Goal: Entertainment & Leisure: Consume media (video, audio)

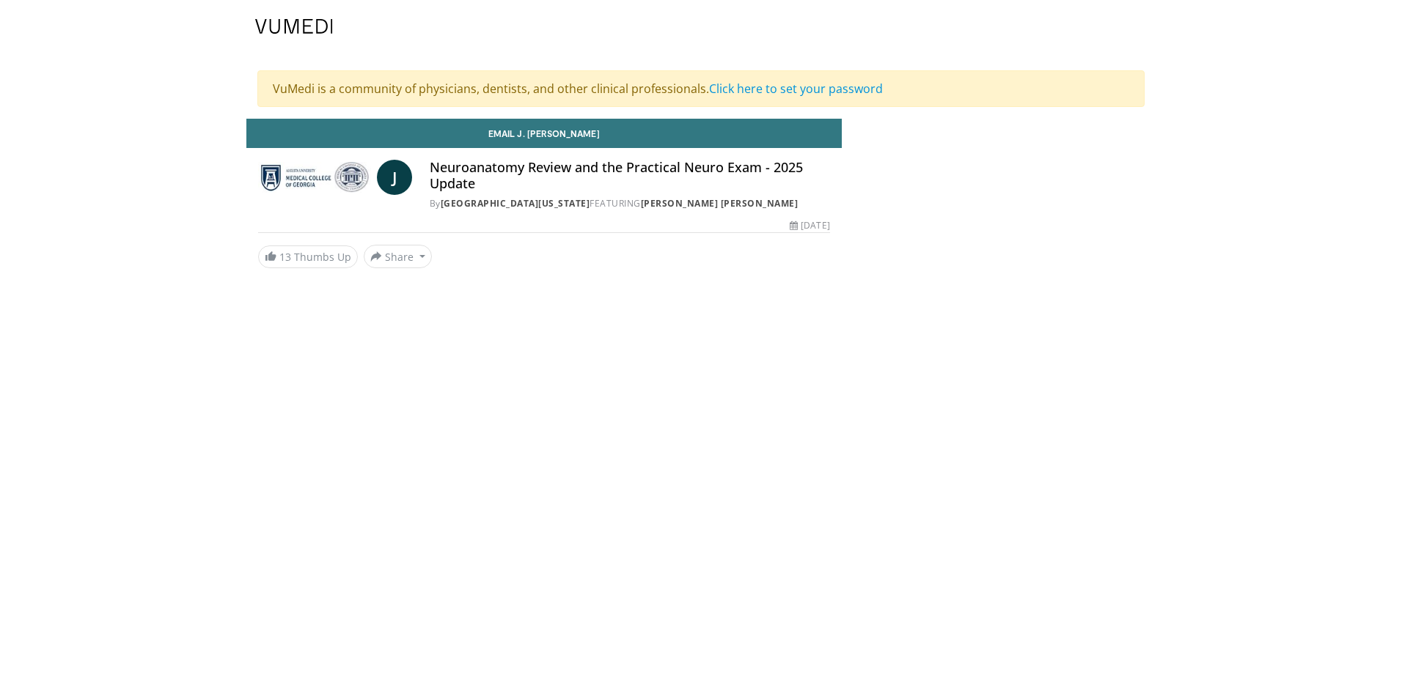
click at [521, 160] on h4 "Neuroanatomy Review and the Practical Neuro Exam - 2025 Update" at bounding box center [630, 176] width 400 height 32
click at [428, 180] on div "J Neuroanatomy Review and the Practical Neuro Exam - 2025 Update By Medical Col…" at bounding box center [544, 185] width 572 height 51
click at [787, 90] on link "Click here to set your password" at bounding box center [796, 89] width 174 height 16
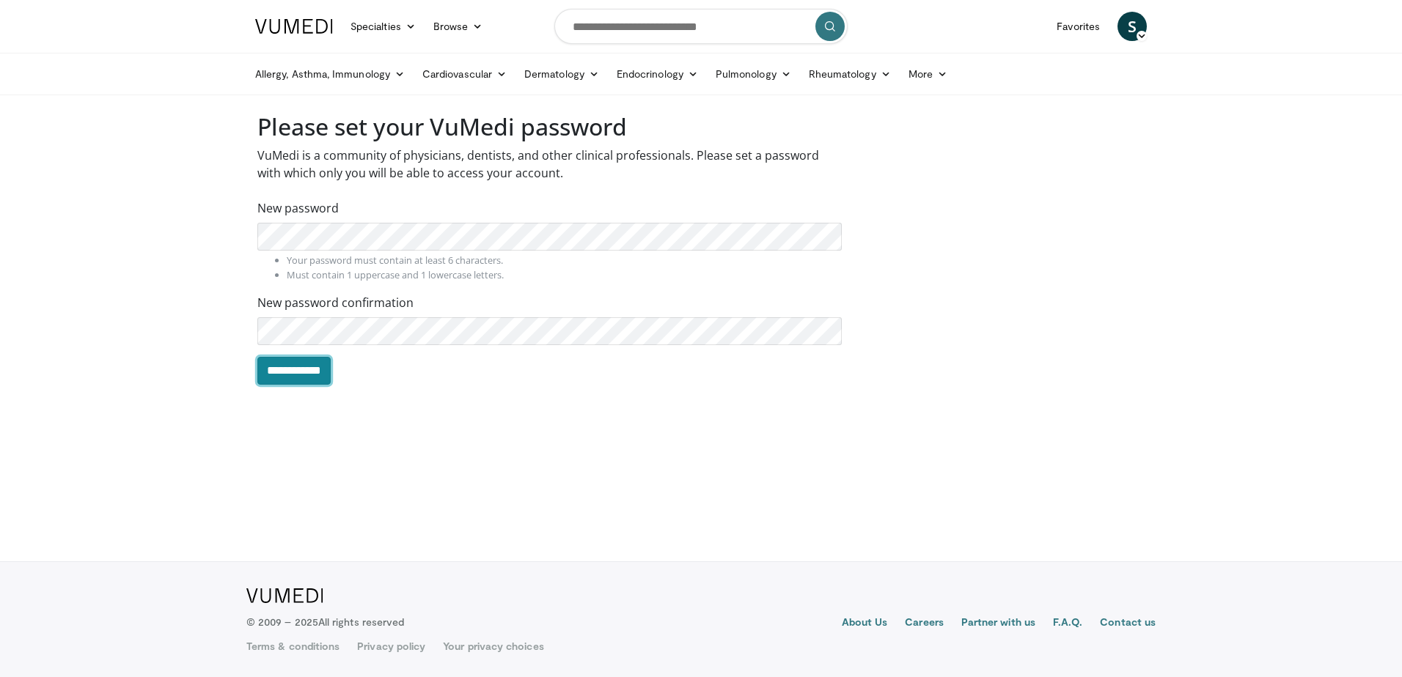
click at [331, 371] on input "**********" at bounding box center [293, 371] width 73 height 28
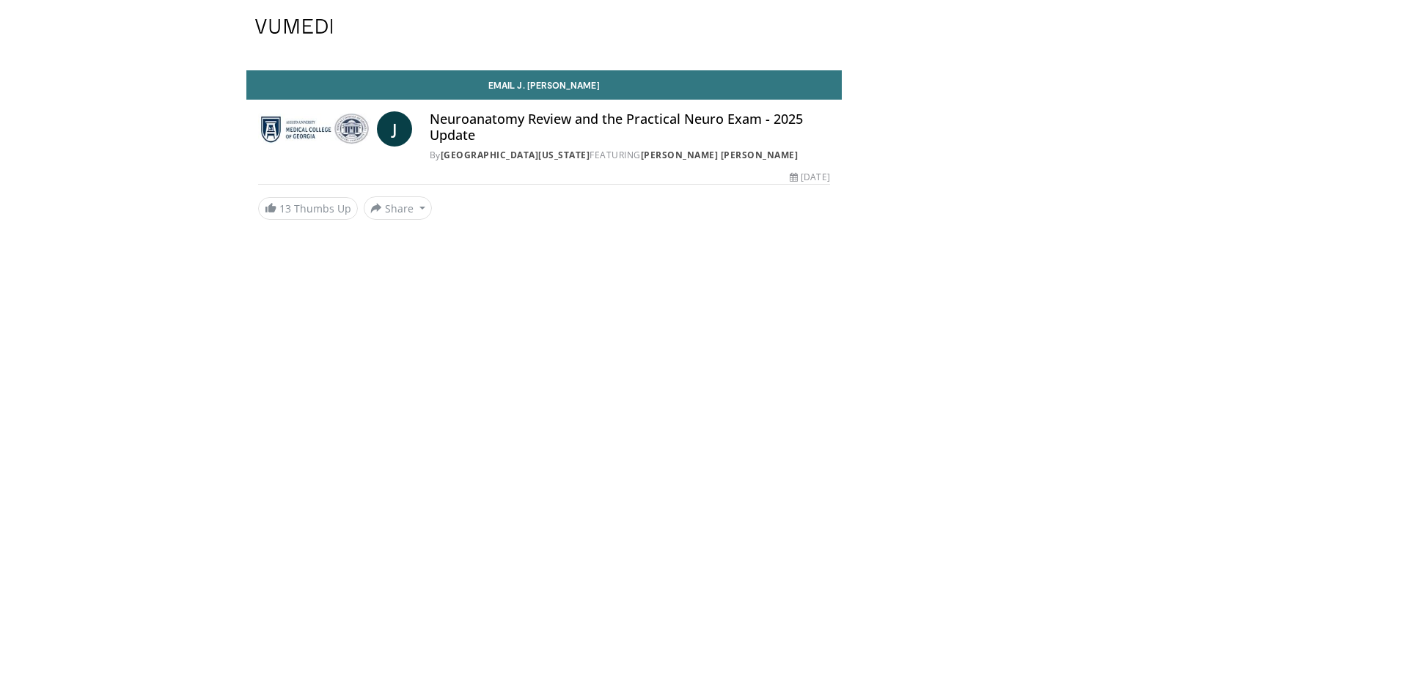
click at [551, 128] on h4 "Neuroanatomy Review and the Practical Neuro Exam - 2025 Update" at bounding box center [630, 127] width 400 height 32
click at [548, 120] on h4 "Neuroanatomy Review and the Practical Neuro Exam - 2025 Update" at bounding box center [630, 127] width 400 height 32
click at [328, 131] on img at bounding box center [314, 128] width 113 height 35
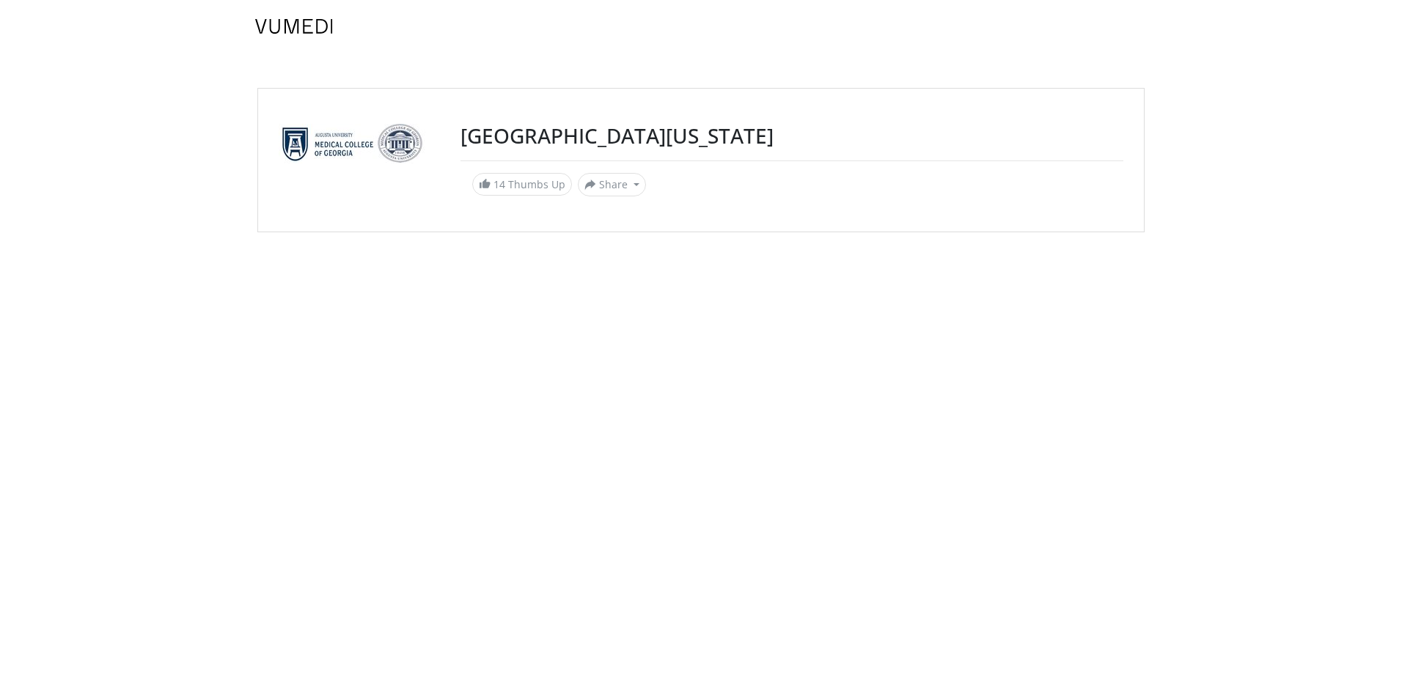
click at [844, 136] on h3 "[GEOGRAPHIC_DATA][US_STATE]" at bounding box center [791, 136] width 663 height 25
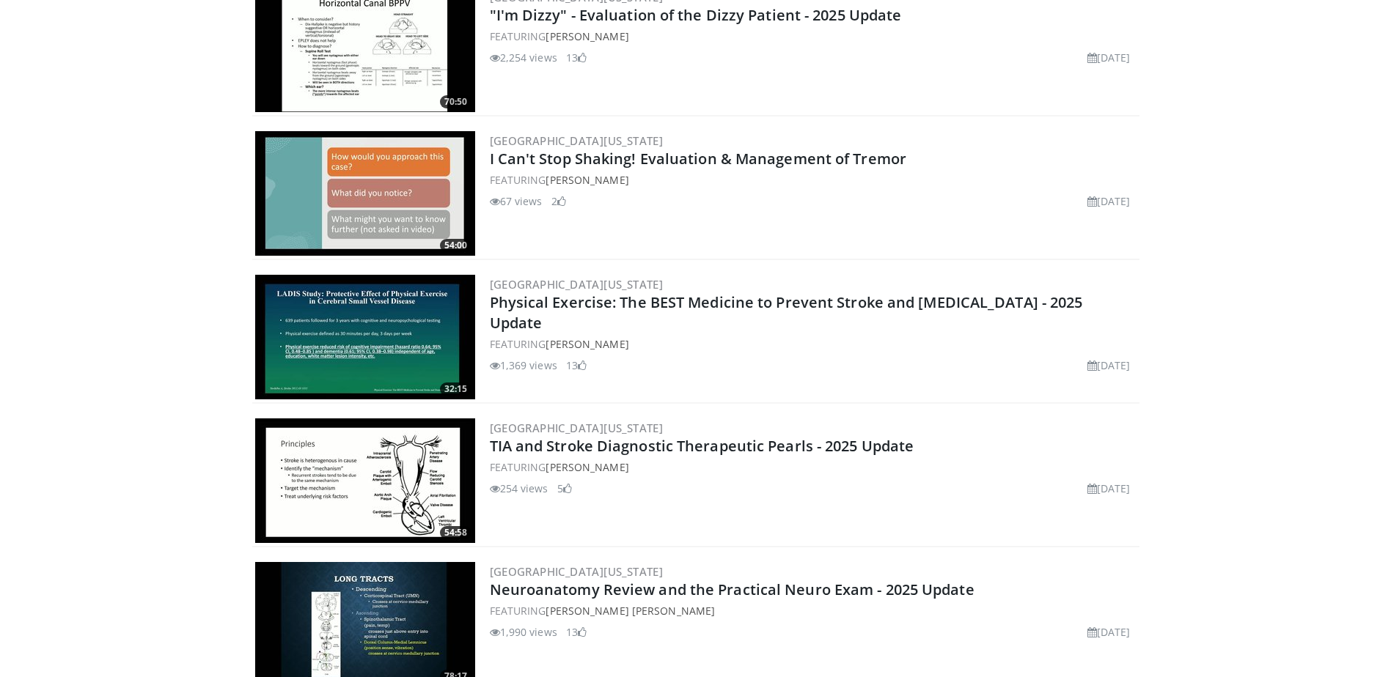
scroll to position [1100, 0]
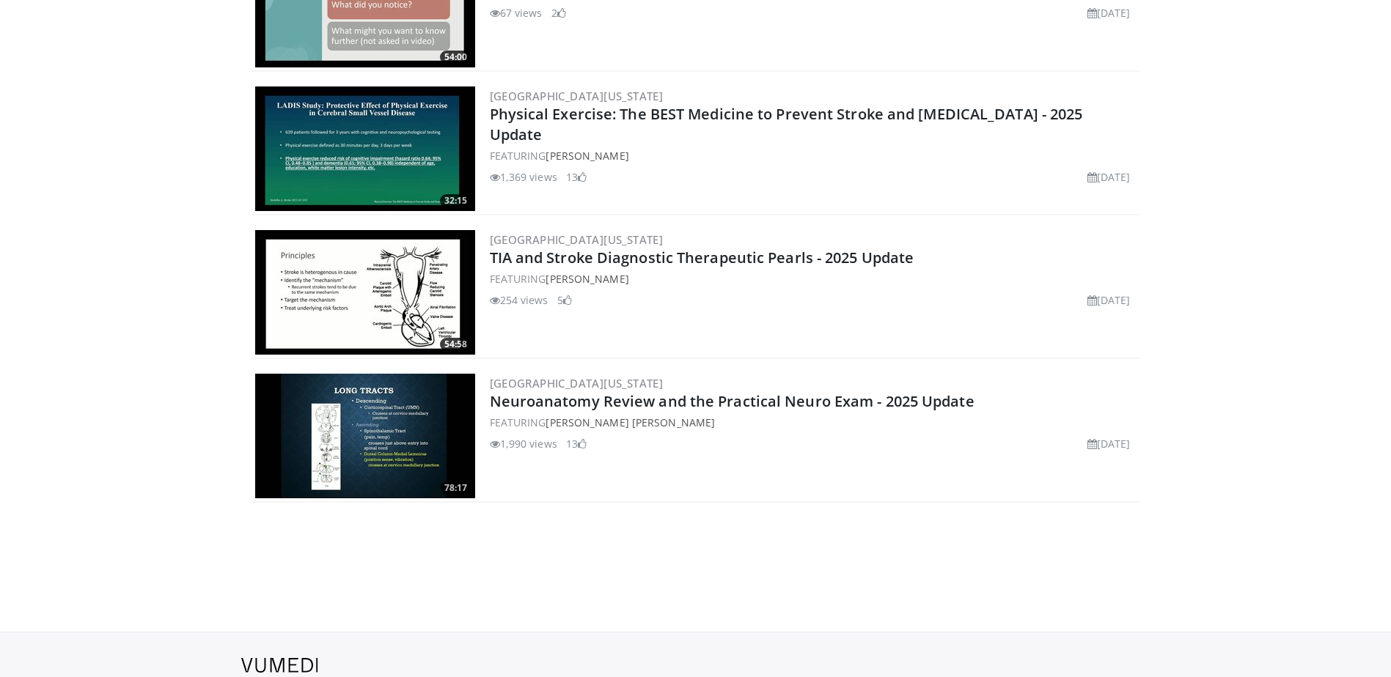
click at [380, 444] on img at bounding box center [365, 436] width 220 height 125
